Goal: Task Accomplishment & Management: Manage account settings

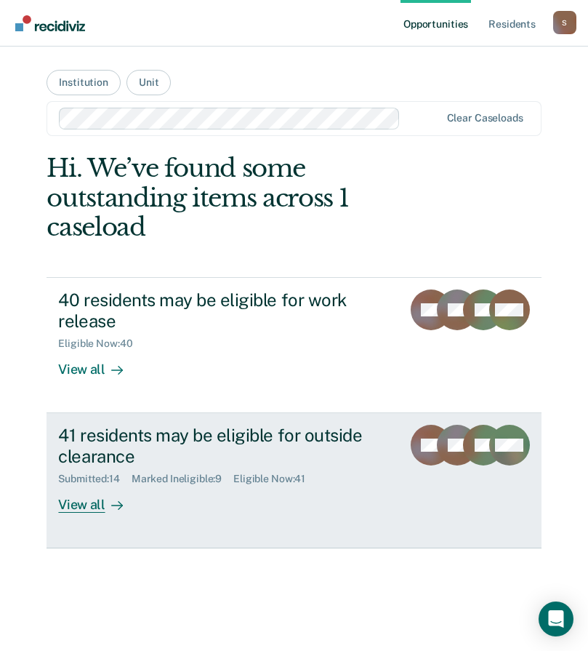
click at [85, 505] on div "View all" at bounding box center [98, 499] width 81 height 28
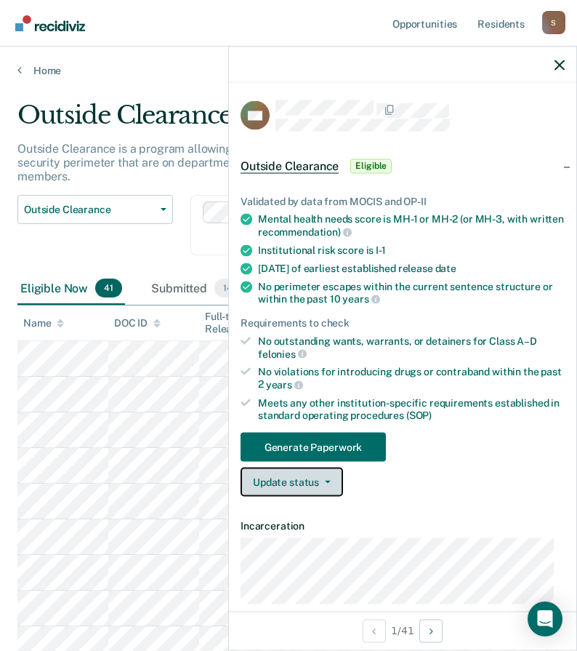
click at [312, 480] on button "Update status" at bounding box center [292, 482] width 103 height 29
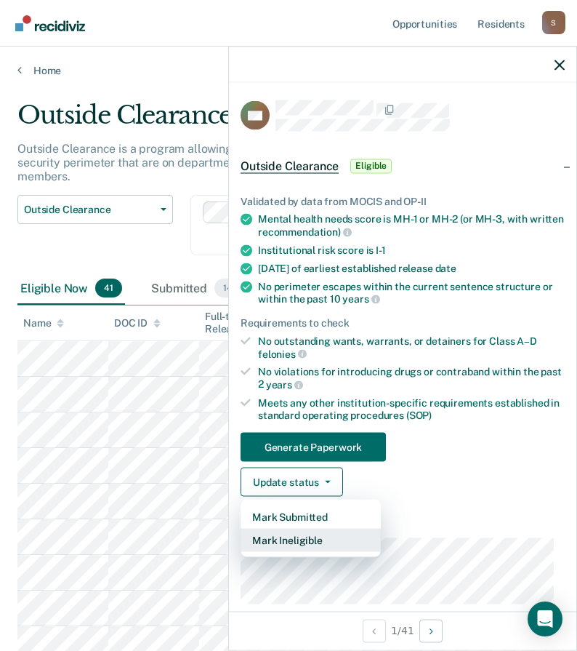
click at [294, 538] on button "Mark Ineligible" at bounding box center [311, 540] width 140 height 23
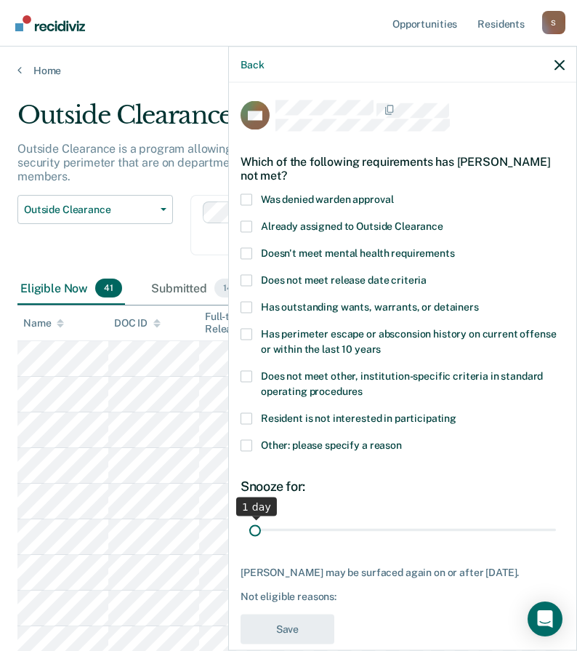
drag, startPoint x: 345, startPoint y: 534, endPoint x: 110, endPoint y: 510, distance: 236.8
type input "1"
click at [249, 517] on input "range" at bounding box center [402, 529] width 307 height 25
click at [247, 225] on span at bounding box center [247, 226] width 12 height 12
click at [444, 220] on input "Already assigned to Outside Clearance" at bounding box center [444, 220] width 0 height 0
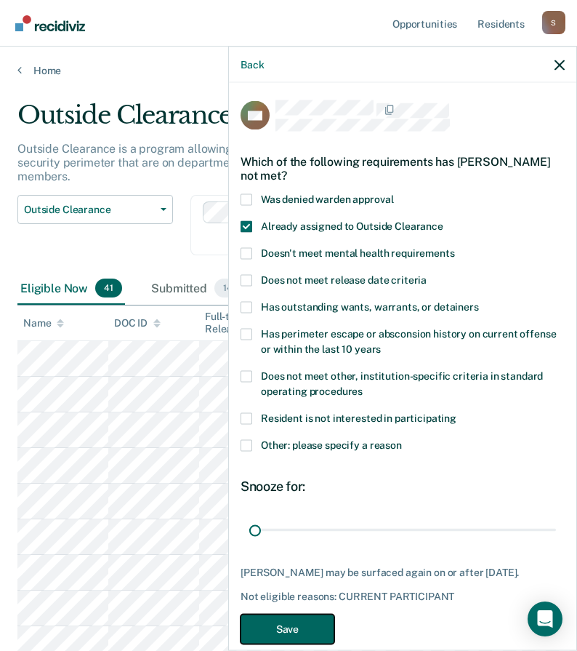
click at [305, 638] on button "Save" at bounding box center [288, 629] width 94 height 30
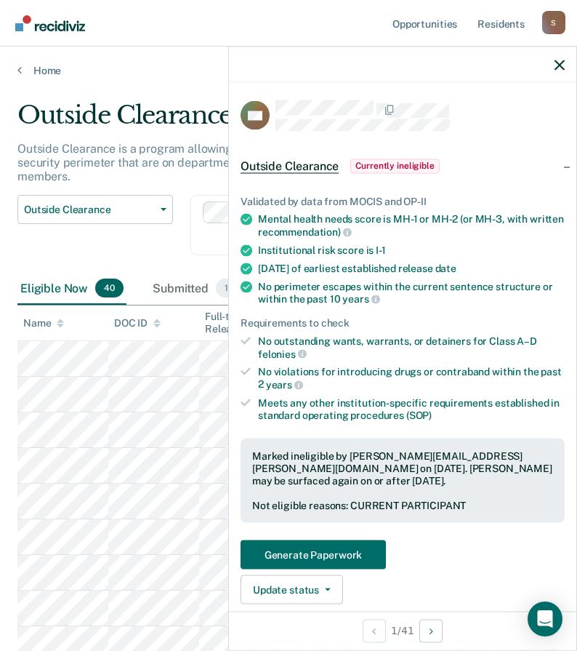
click at [120, 231] on div "Outside Clearance Work Release Outside Clearance" at bounding box center [95, 234] width 156 height 78
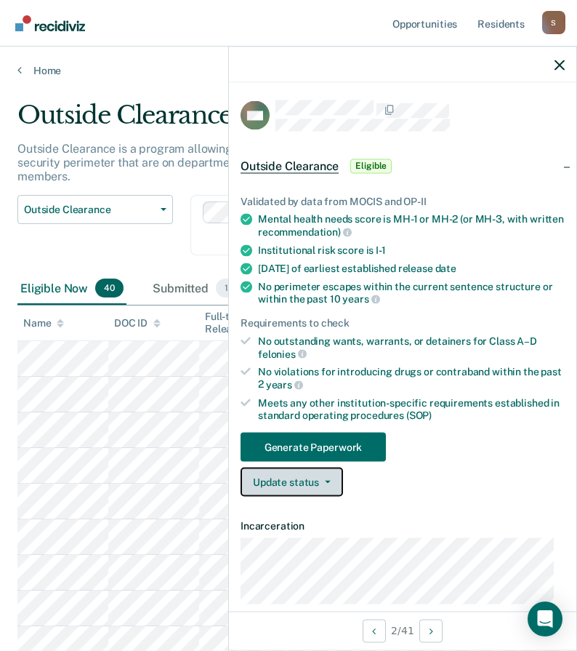
click at [313, 486] on button "Update status" at bounding box center [292, 482] width 103 height 29
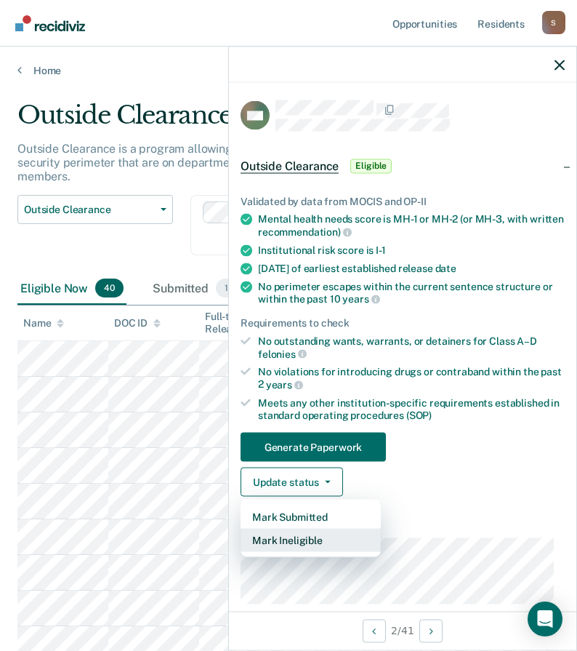
click at [318, 538] on button "Mark Ineligible" at bounding box center [311, 540] width 140 height 23
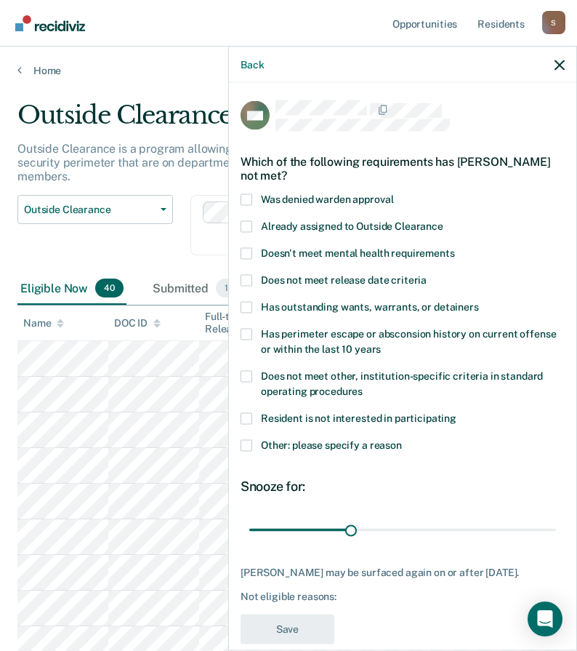
click at [249, 446] on span at bounding box center [247, 445] width 12 height 12
click at [402, 439] on input "Other: please specify a reason" at bounding box center [402, 439] width 0 height 0
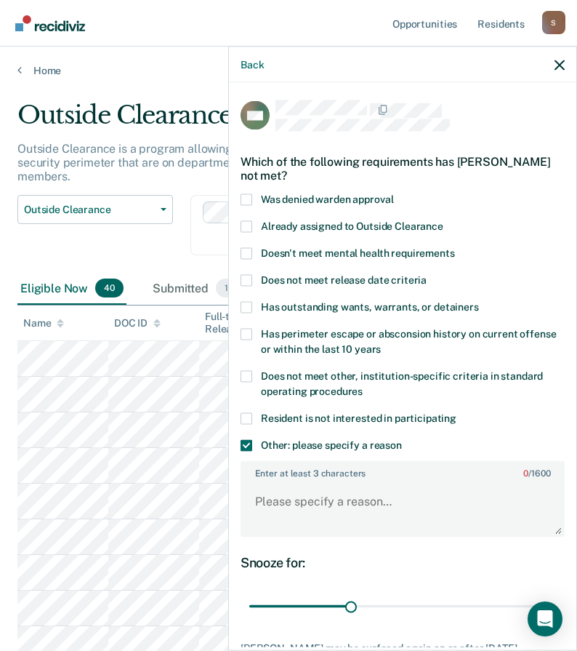
click at [246, 447] on span at bounding box center [247, 445] width 12 height 12
click at [402, 439] on input "Other: please specify a reason" at bounding box center [402, 439] width 0 height 0
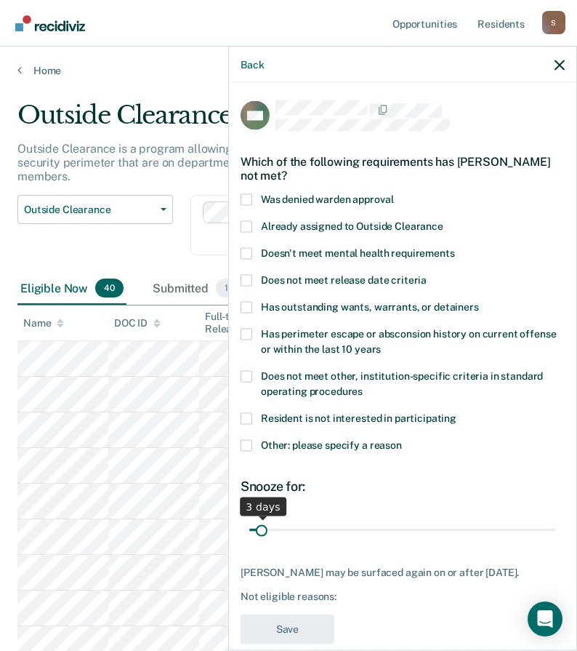
drag, startPoint x: 346, startPoint y: 532, endPoint x: 261, endPoint y: 532, distance: 85.1
type input "3"
click at [261, 532] on input "range" at bounding box center [402, 529] width 307 height 25
click at [249, 442] on span at bounding box center [247, 445] width 12 height 12
click at [402, 439] on input "Other: please specify a reason" at bounding box center [402, 439] width 0 height 0
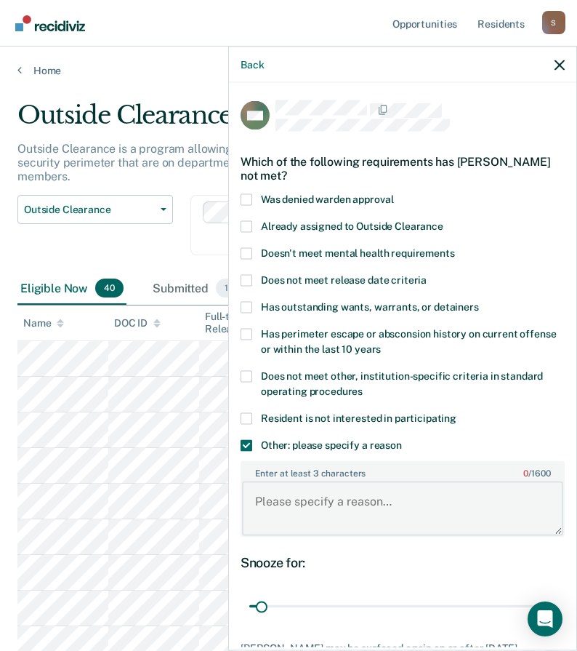
drag, startPoint x: 278, startPoint y: 508, endPoint x: 287, endPoint y: 509, distance: 8.8
click at [280, 506] on textarea "Enter at least 3 characters 0 / 1600" at bounding box center [402, 508] width 321 height 54
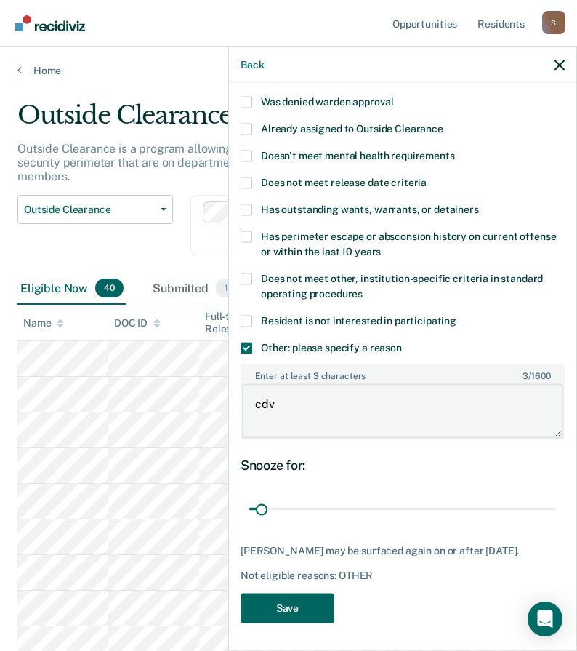
type textarea "cdv"
click at [295, 607] on button "Save" at bounding box center [288, 608] width 94 height 30
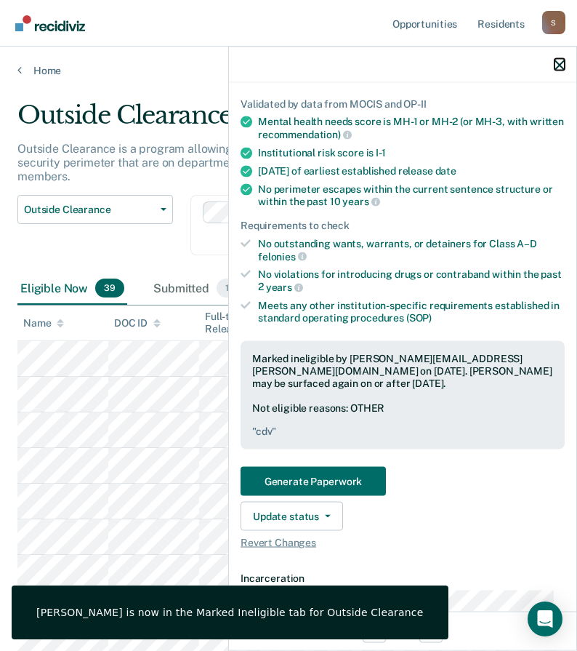
click at [561, 66] on icon "button" at bounding box center [560, 65] width 10 height 10
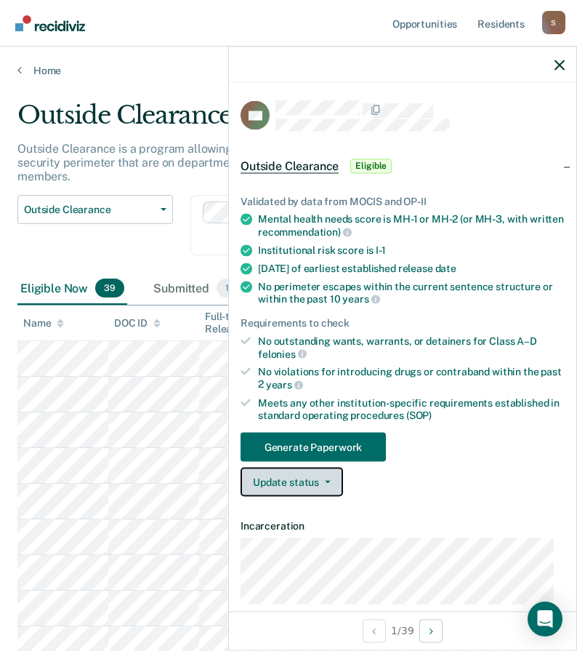
click at [300, 486] on button "Update status" at bounding box center [292, 482] width 103 height 29
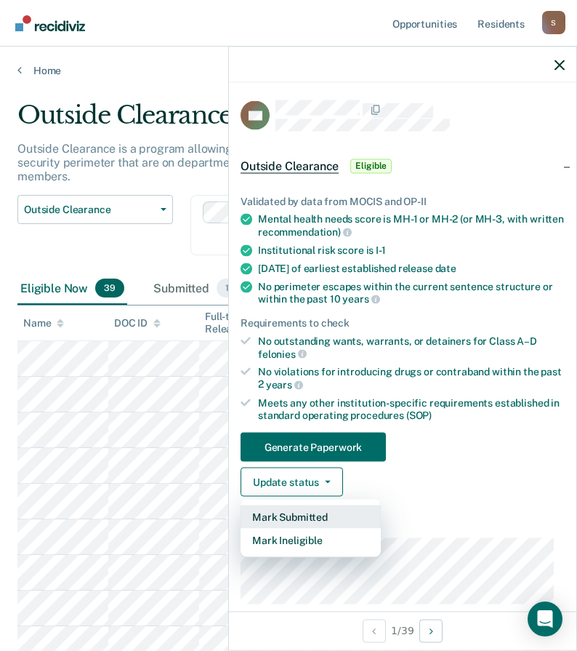
click at [289, 521] on button "Mark Submitted" at bounding box center [311, 516] width 140 height 23
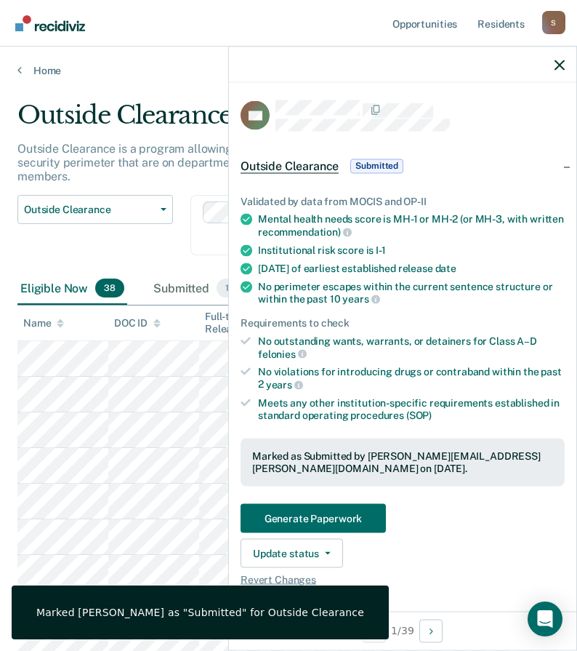
click at [564, 67] on div at bounding box center [403, 65] width 348 height 36
click at [553, 63] on div at bounding box center [403, 65] width 348 height 36
click at [563, 65] on icon "button" at bounding box center [560, 65] width 10 height 10
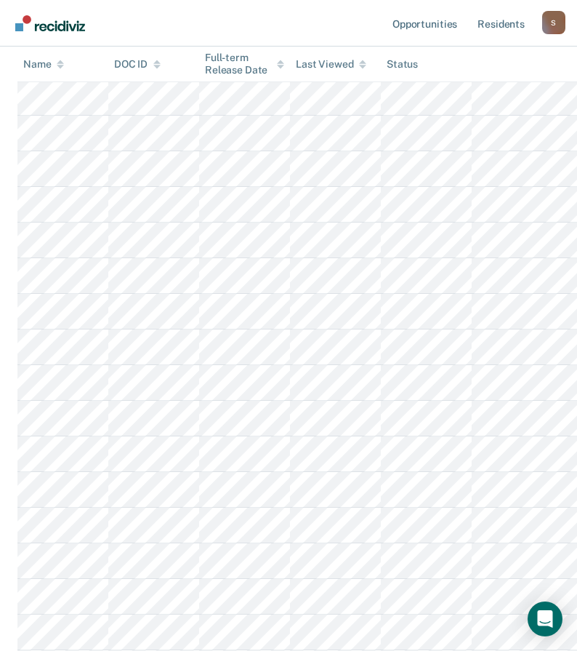
scroll to position [73, 0]
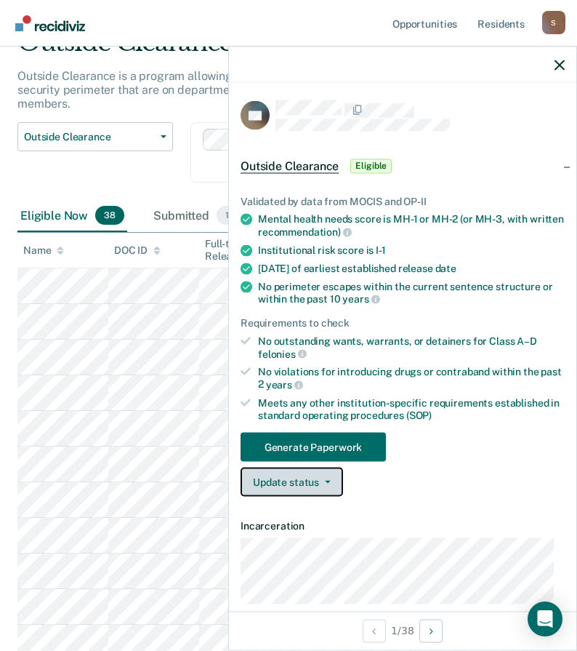
click at [306, 484] on button "Update status" at bounding box center [292, 482] width 103 height 29
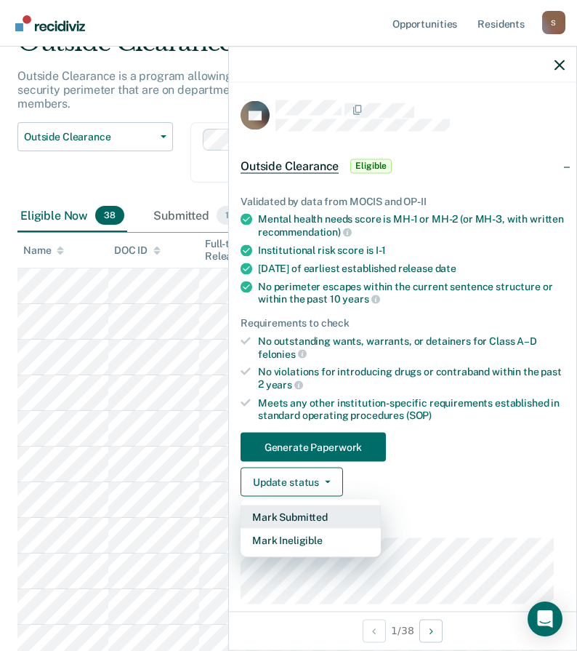
drag, startPoint x: 296, startPoint y: 516, endPoint x: 280, endPoint y: 380, distance: 136.9
click at [297, 516] on button "Mark Submitted" at bounding box center [311, 516] width 140 height 23
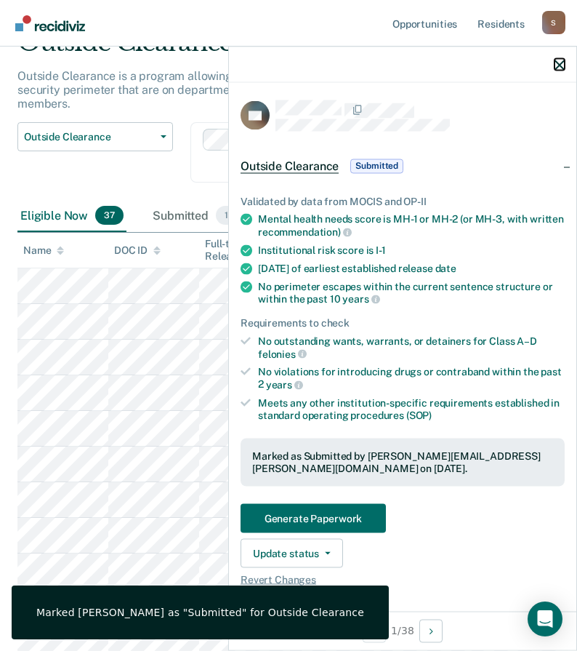
click at [560, 66] on icon "button" at bounding box center [560, 65] width 10 height 10
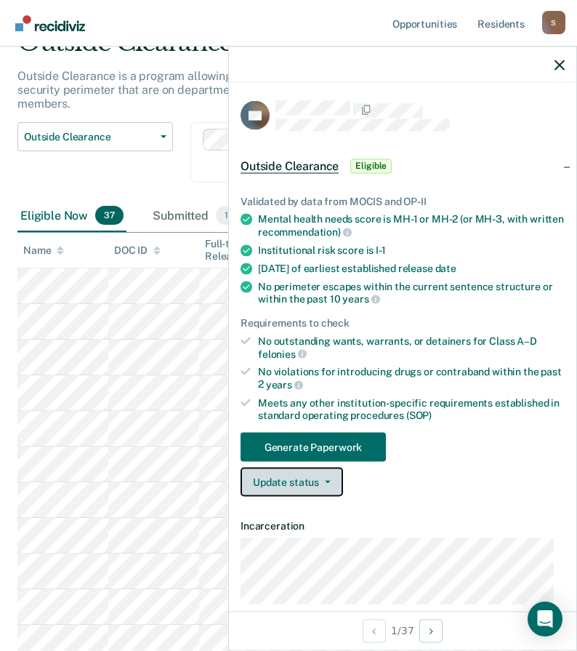
click at [297, 484] on button "Update status" at bounding box center [292, 482] width 103 height 29
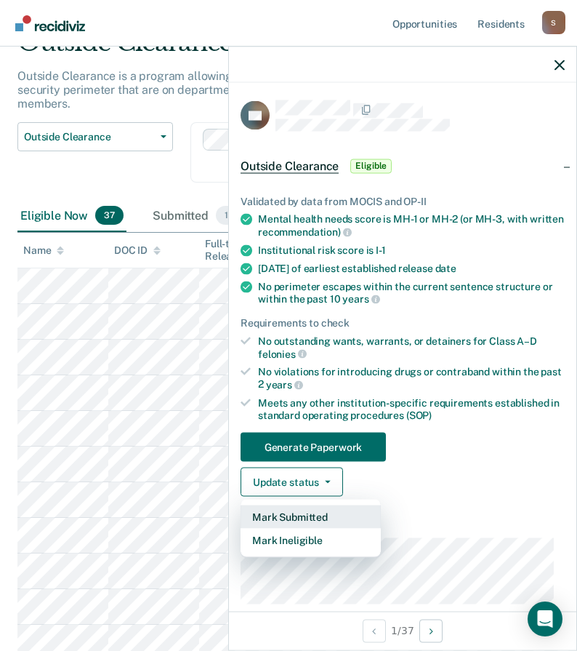
click at [294, 513] on button "Mark Submitted" at bounding box center [311, 516] width 140 height 23
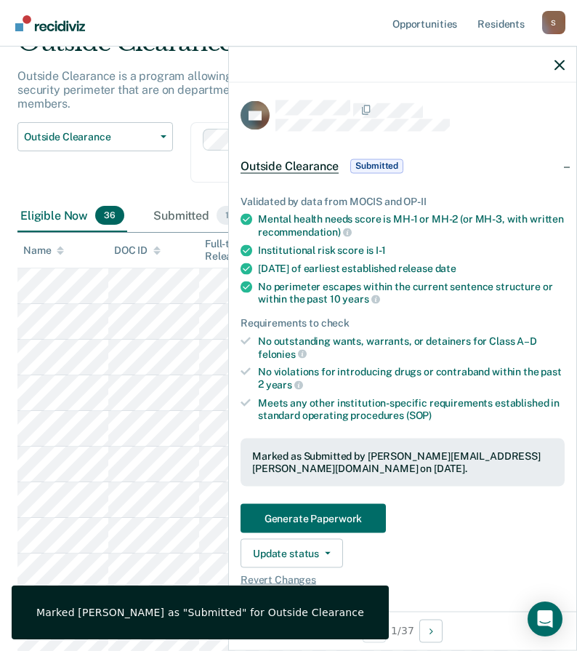
click at [148, 167] on div "Outside Clearance Work Release Outside Clearance" at bounding box center [95, 161] width 156 height 78
click at [311, 550] on button "Update status" at bounding box center [292, 552] width 103 height 29
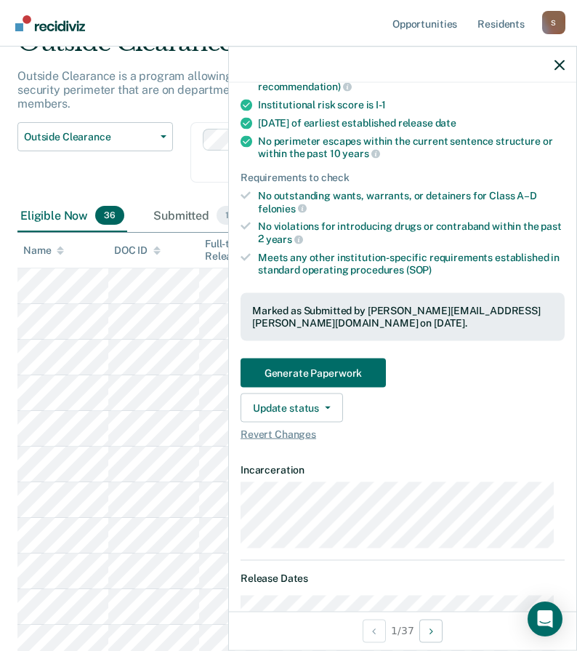
click at [143, 165] on div "Outside Clearance Work Release Outside Clearance" at bounding box center [95, 161] width 156 height 78
click at [557, 66] on icon "button" at bounding box center [560, 65] width 10 height 10
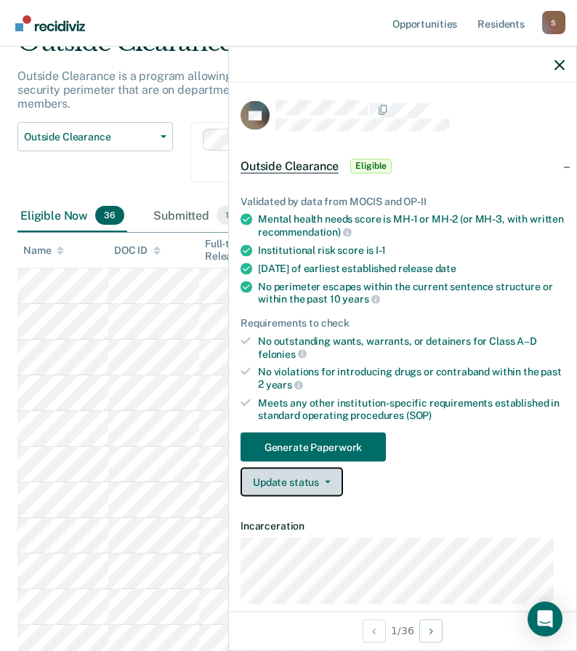
click at [292, 482] on button "Update status" at bounding box center [292, 482] width 103 height 29
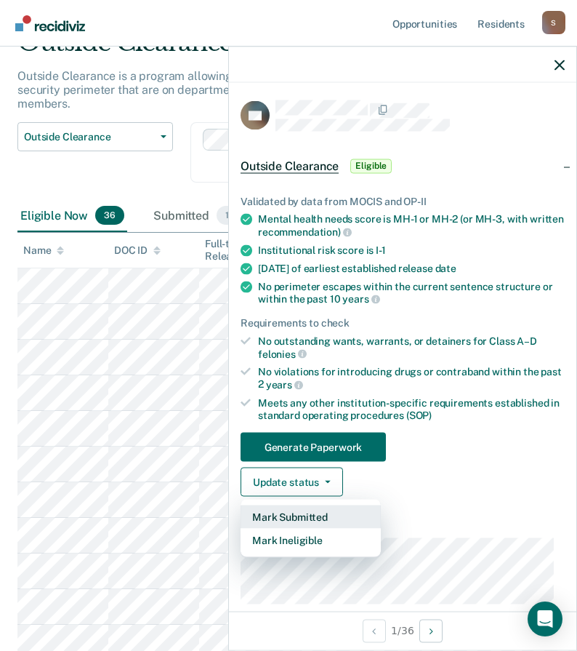
click at [304, 516] on button "Mark Submitted" at bounding box center [311, 516] width 140 height 23
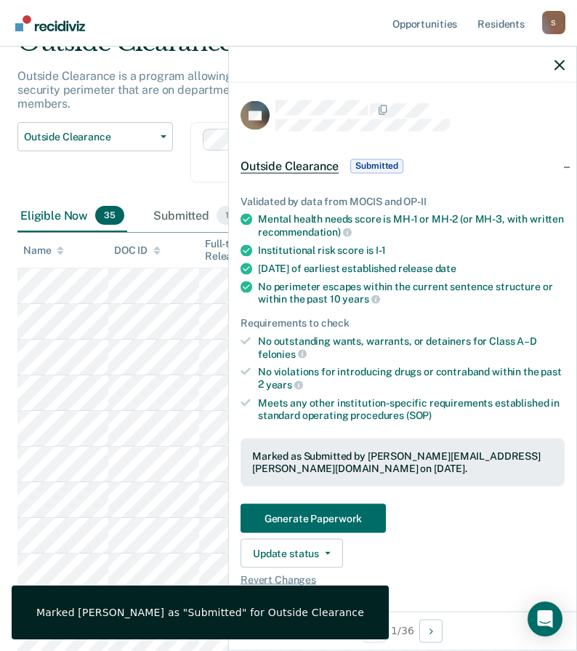
click at [149, 164] on div "Outside Clearance Work Release Outside Clearance" at bounding box center [95, 161] width 156 height 78
click at [557, 57] on div at bounding box center [403, 65] width 348 height 36
click at [561, 65] on icon "button" at bounding box center [560, 65] width 10 height 10
